Goal: Task Accomplishment & Management: Complete application form

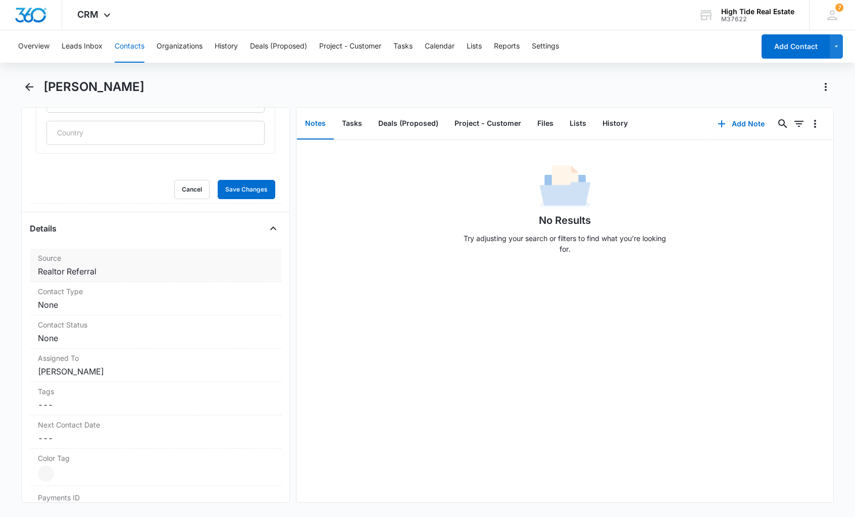
scroll to position [544, 0]
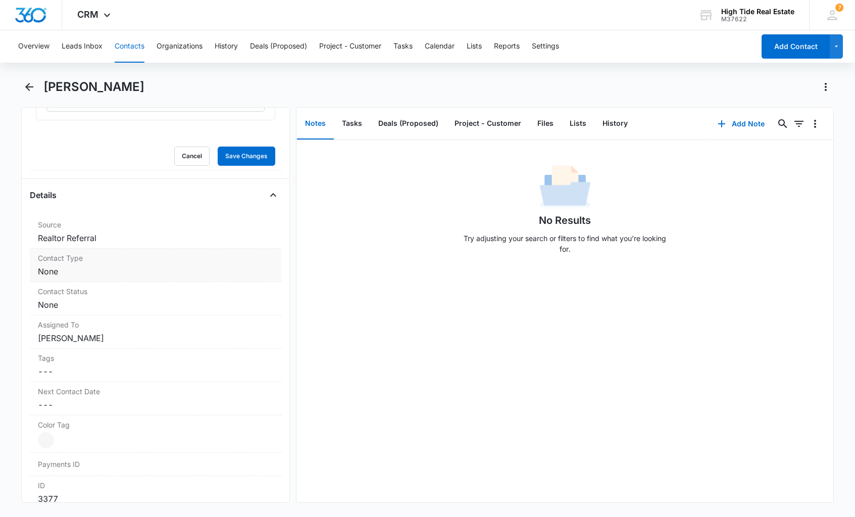
click at [81, 276] on dd "Cancel Save Changes None" at bounding box center [155, 271] width 235 height 12
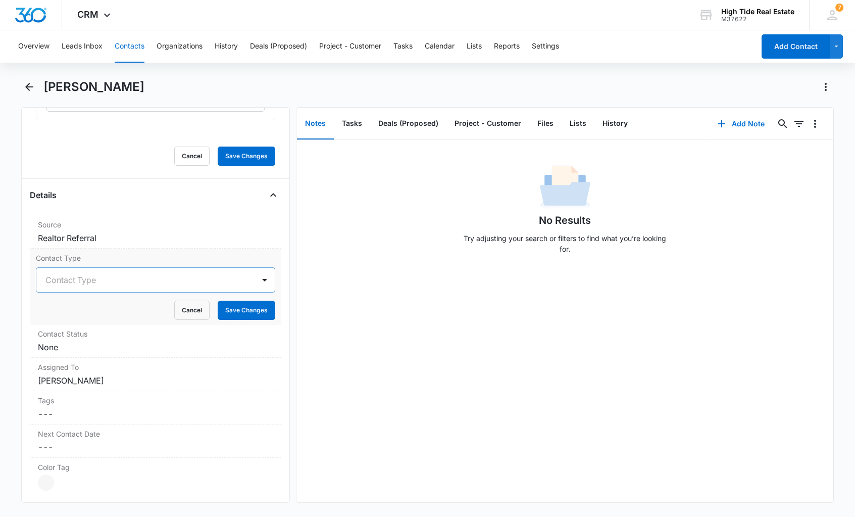
click at [98, 284] on div at bounding box center [143, 280] width 196 height 14
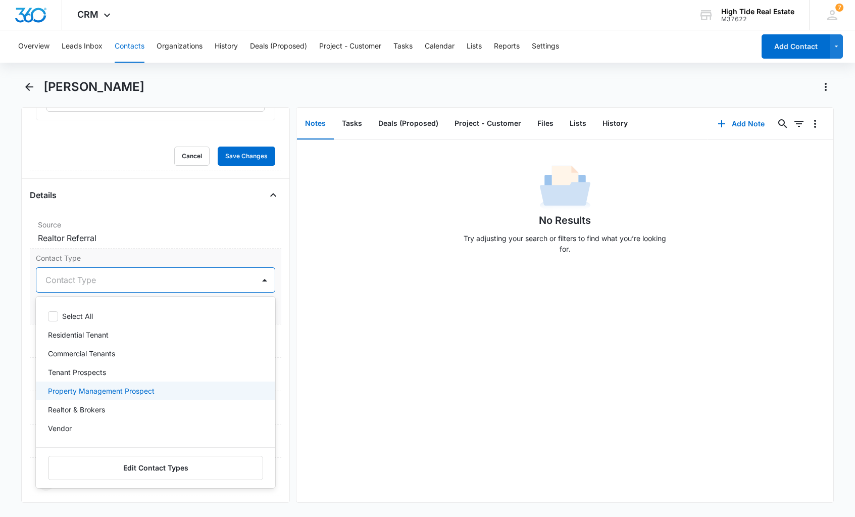
click at [153, 395] on p "Property Management Prospect" at bounding box center [101, 390] width 107 height 11
click at [20, 321] on main "[PERSON_NAME] Remove MK [PERSON_NAME] Contact Info Name Cancel Save Changes [PE…" at bounding box center [427, 297] width 855 height 436
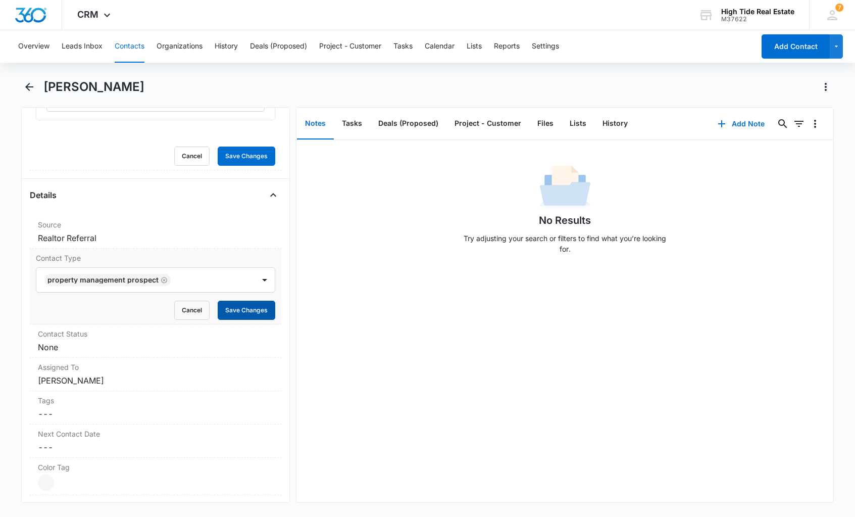
click at [228, 307] on button "Save Changes" at bounding box center [247, 309] width 58 height 19
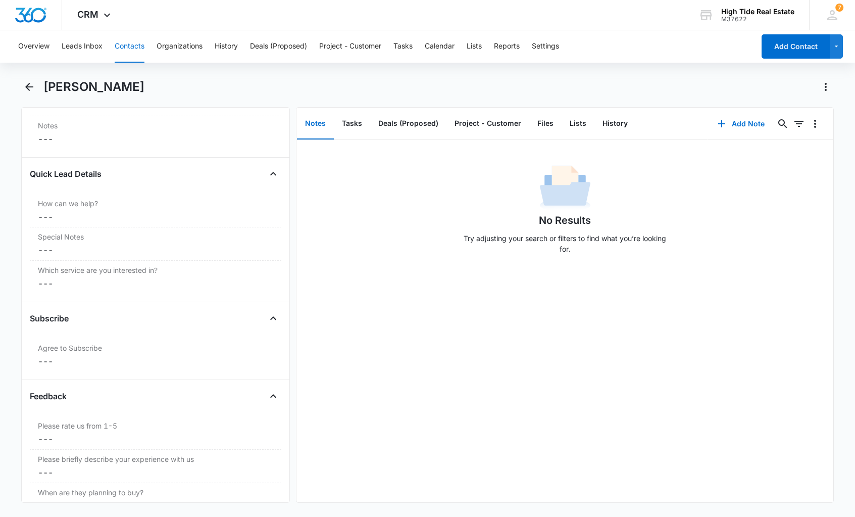
scroll to position [1223, 0]
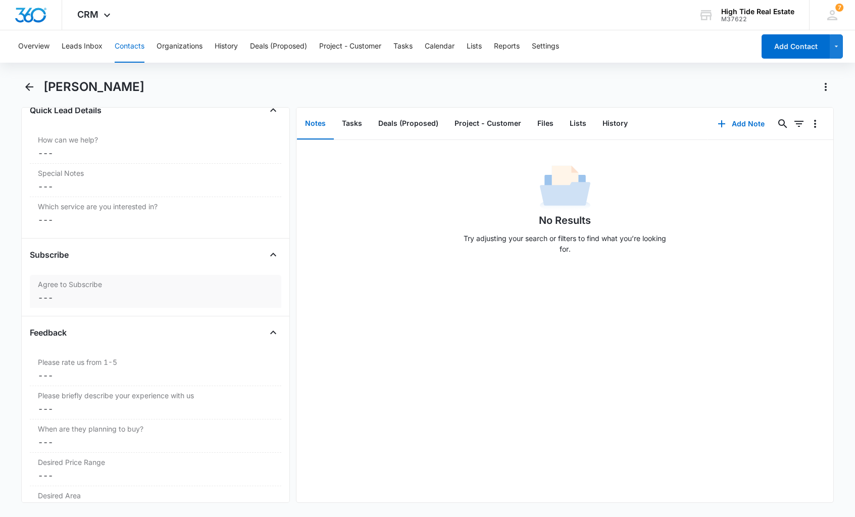
click at [82, 300] on dd "Cancel Save Changes ---" at bounding box center [155, 297] width 235 height 12
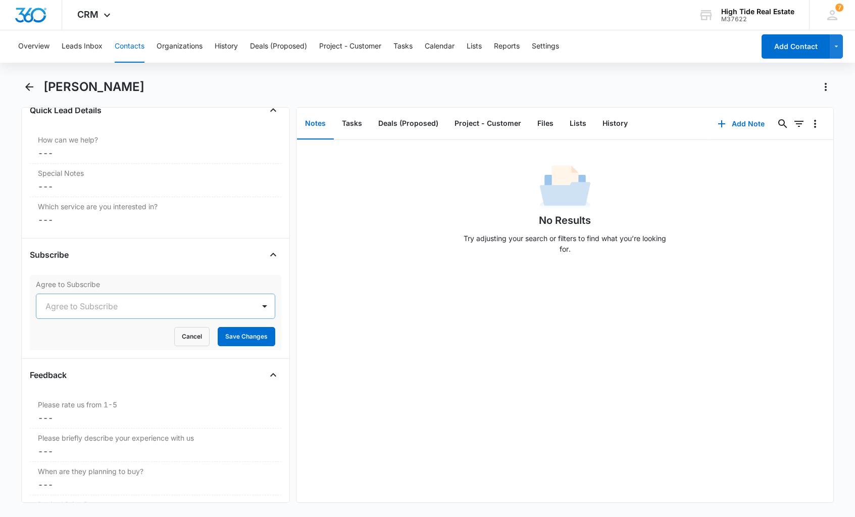
click at [93, 306] on div at bounding box center [143, 306] width 196 height 14
click at [85, 358] on div "Yes" at bounding box center [154, 361] width 213 height 11
click at [221, 335] on button "Save Changes" at bounding box center [247, 336] width 58 height 19
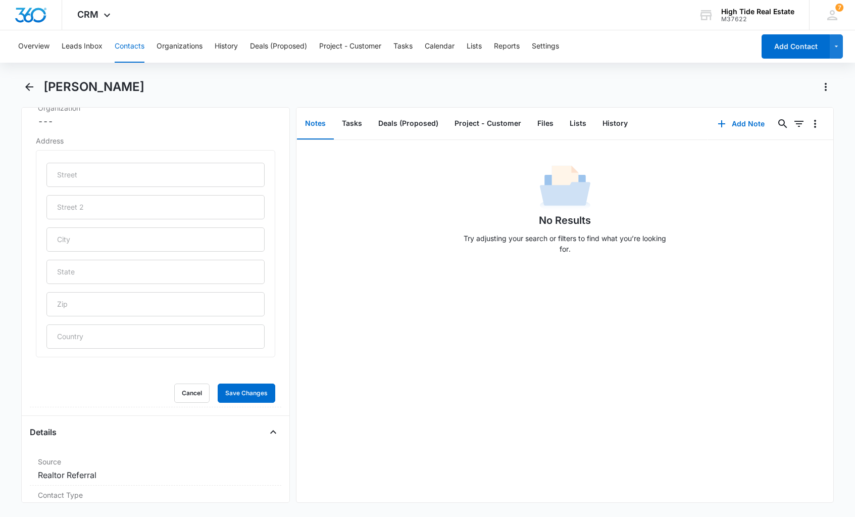
scroll to position [309, 0]
click at [114, 241] on input "text" at bounding box center [155, 238] width 218 height 24
type input "Santa [PERSON_NAME]"
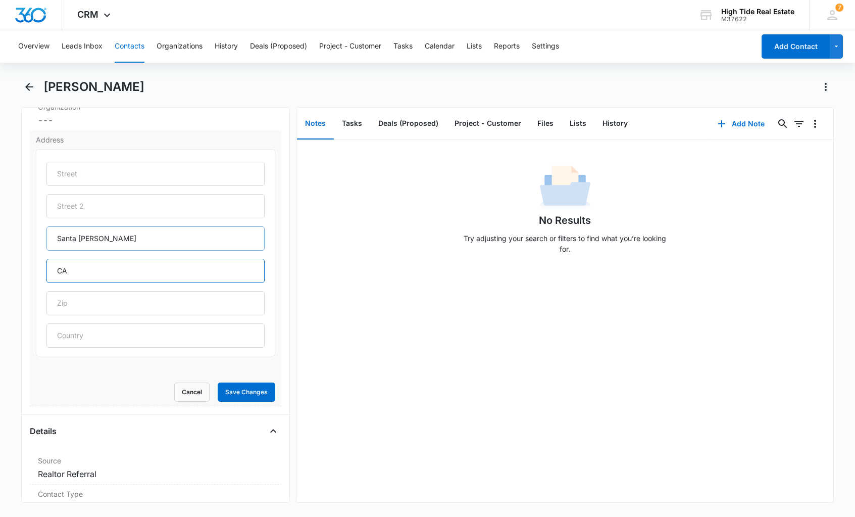
type input "CA"
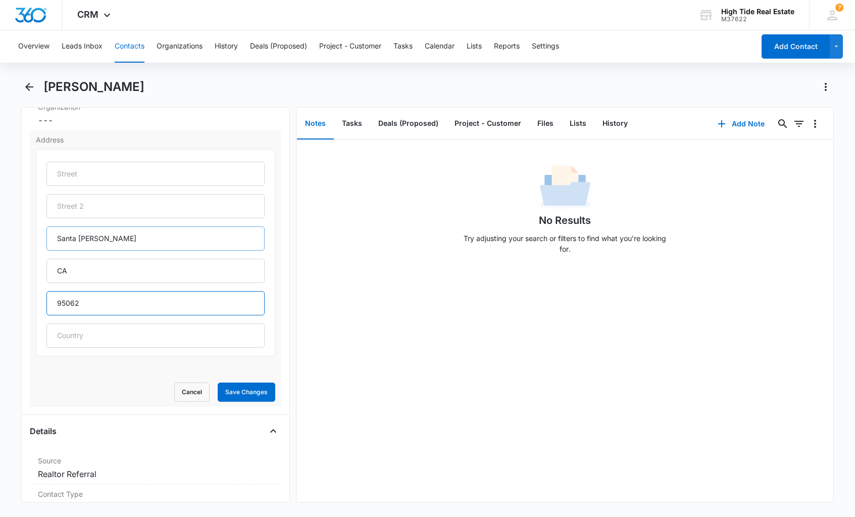
type input "95062"
click at [76, 177] on input "text" at bounding box center [155, 174] width 218 height 24
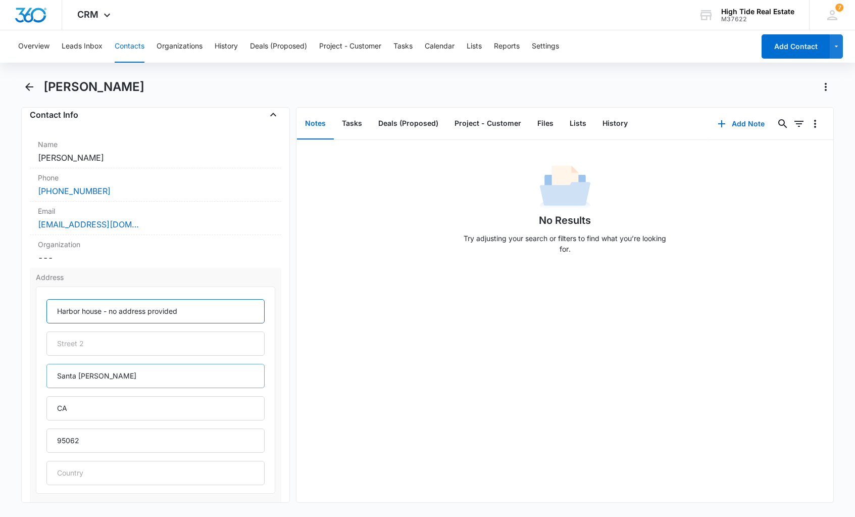
scroll to position [261, 0]
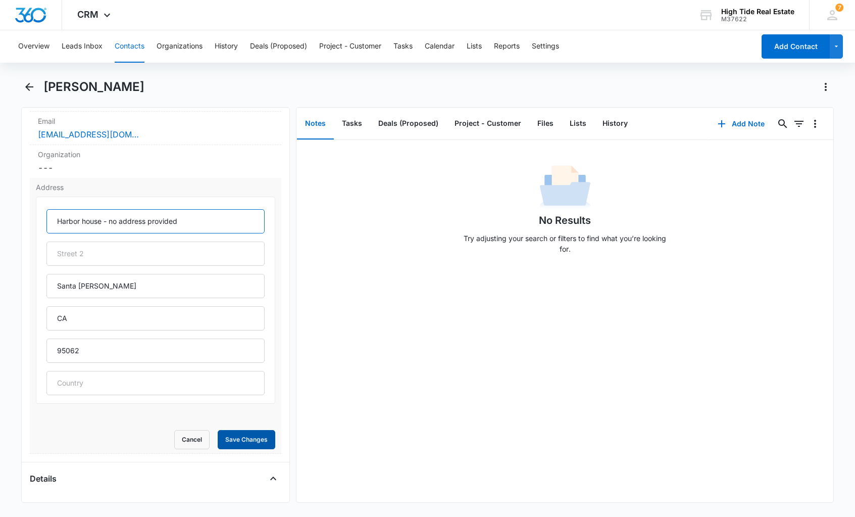
type input "Harbor house - no address provided"
drag, startPoint x: 243, startPoint y: 434, endPoint x: 279, endPoint y: 374, distance: 69.7
click at [243, 434] on button "Save Changes" at bounding box center [247, 439] width 58 height 19
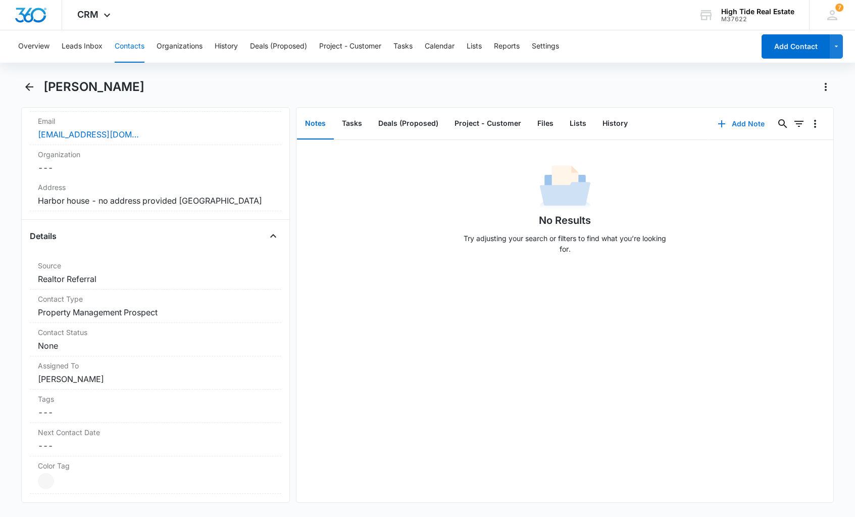
click at [738, 125] on button "Add Note" at bounding box center [740, 124] width 67 height 24
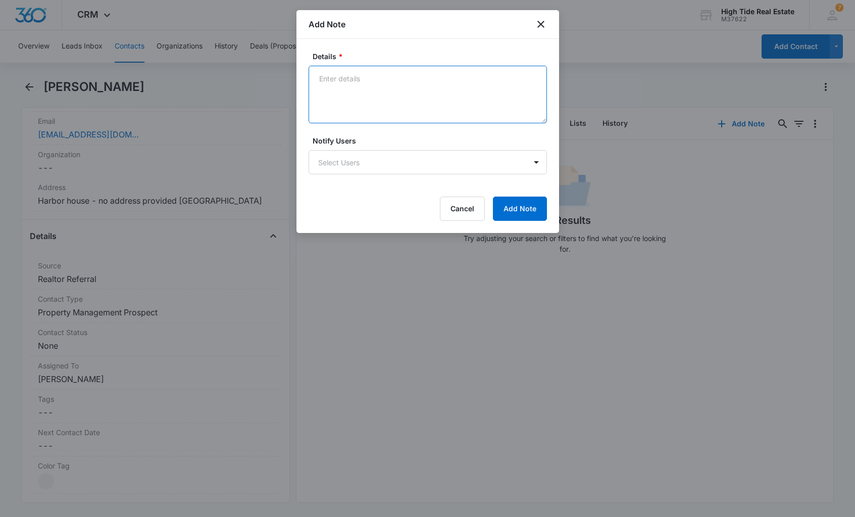
click at [386, 108] on textarea "Details *" at bounding box center [428, 95] width 238 height 58
type textarea "Referred by [PERSON_NAME]"
click at [530, 213] on button "Add Note" at bounding box center [520, 208] width 54 height 24
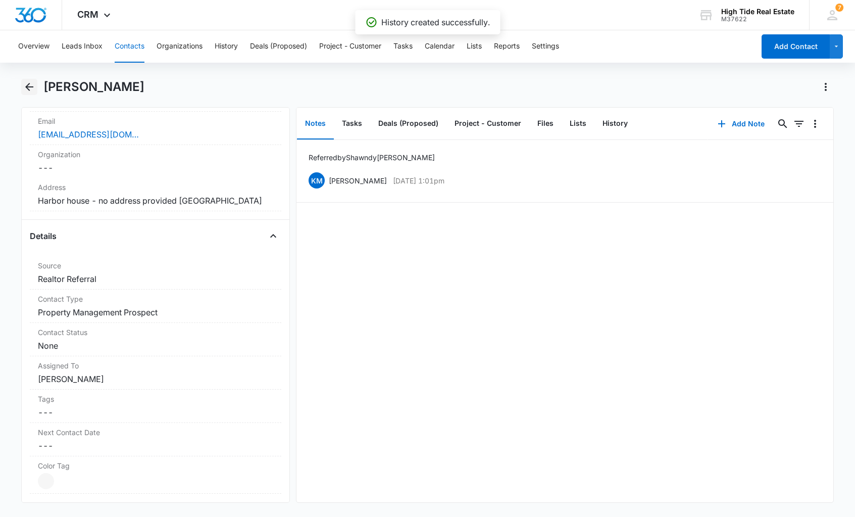
click at [30, 88] on icon "Back" at bounding box center [29, 87] width 12 height 12
